Goal: Navigation & Orientation: Find specific page/section

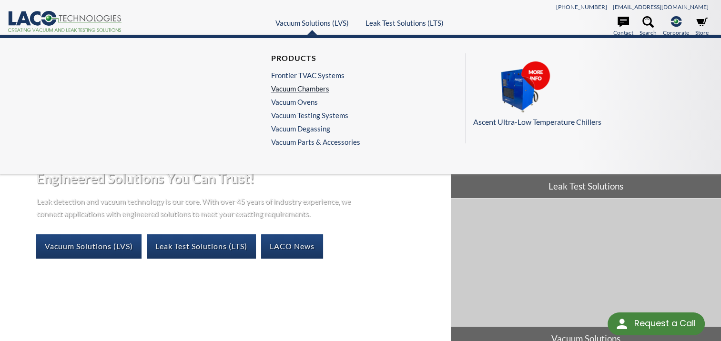
click at [303, 90] on link "Vacuum Chambers" at bounding box center [313, 88] width 84 height 9
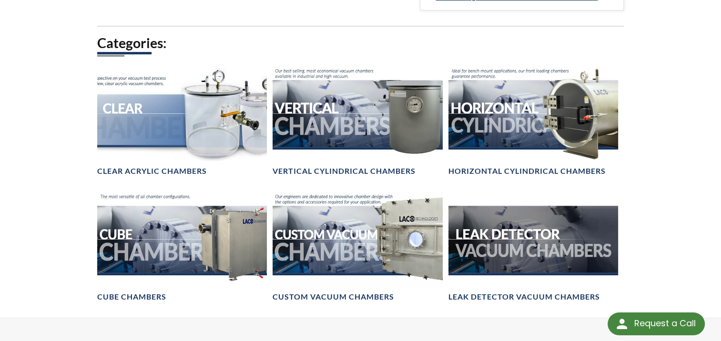
scroll to position [619, 0]
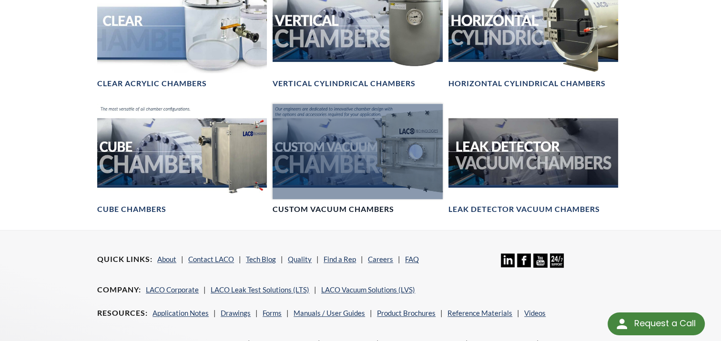
click at [416, 152] on div at bounding box center [358, 151] width 170 height 95
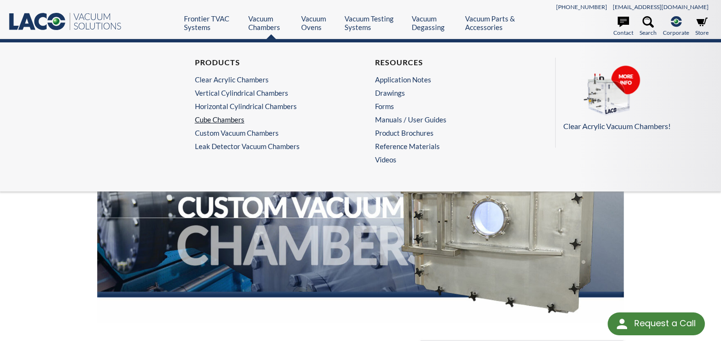
click at [230, 121] on link "Cube Chambers" at bounding box center [268, 119] width 147 height 9
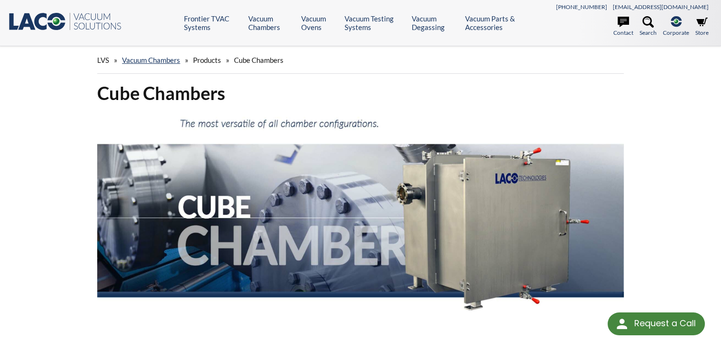
click at [57, 26] on icon at bounding box center [57, 21] width 18 height 17
